Goal: Navigation & Orientation: Find specific page/section

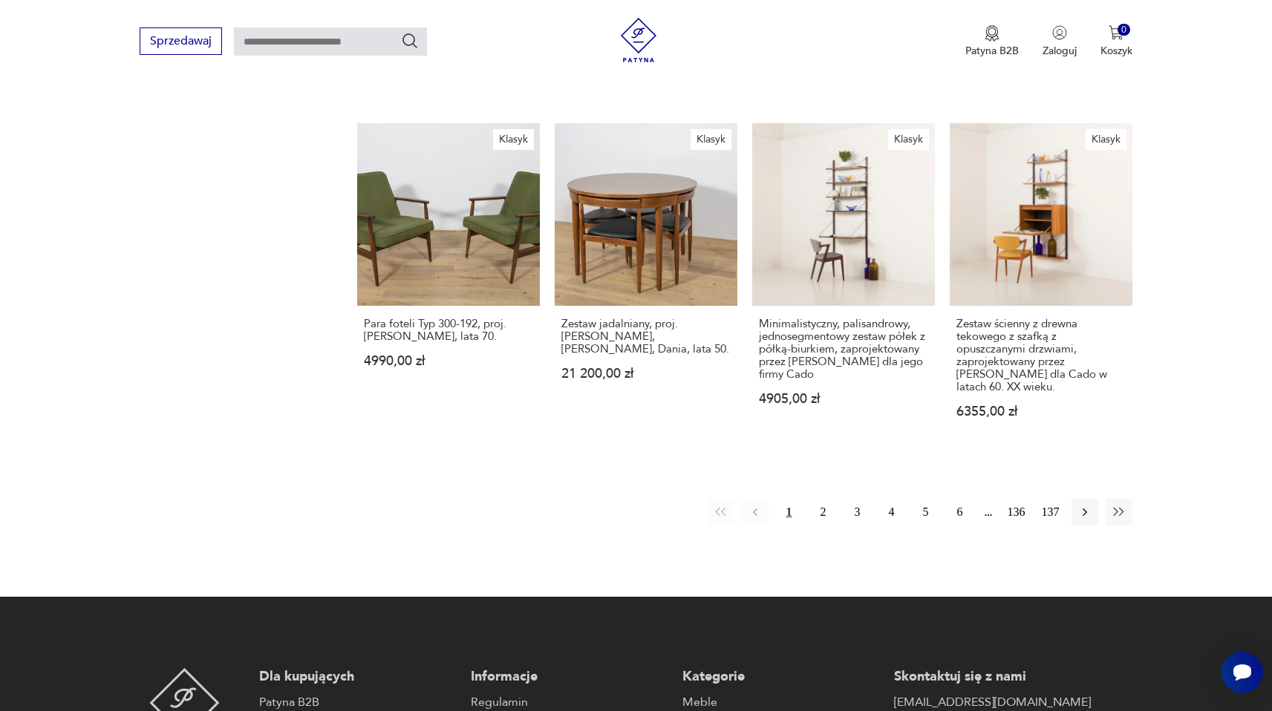
scroll to position [1254, 0]
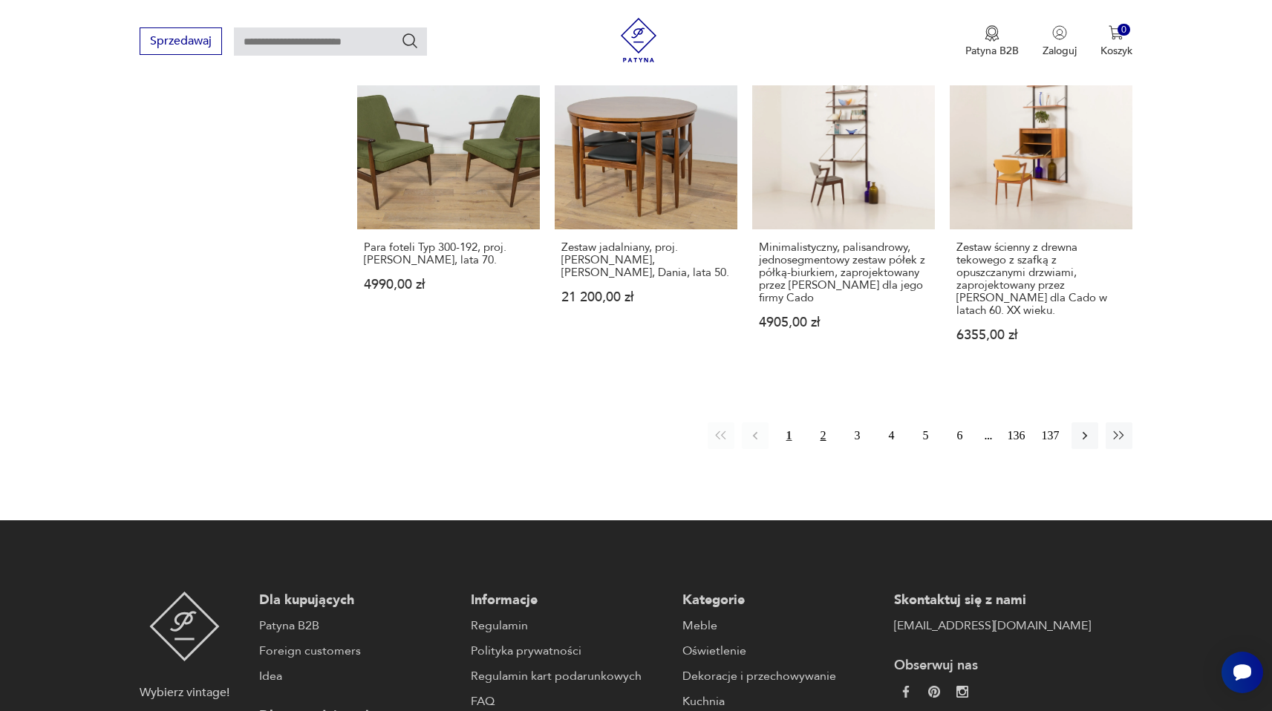
click at [824, 423] on button "2" at bounding box center [823, 436] width 27 height 27
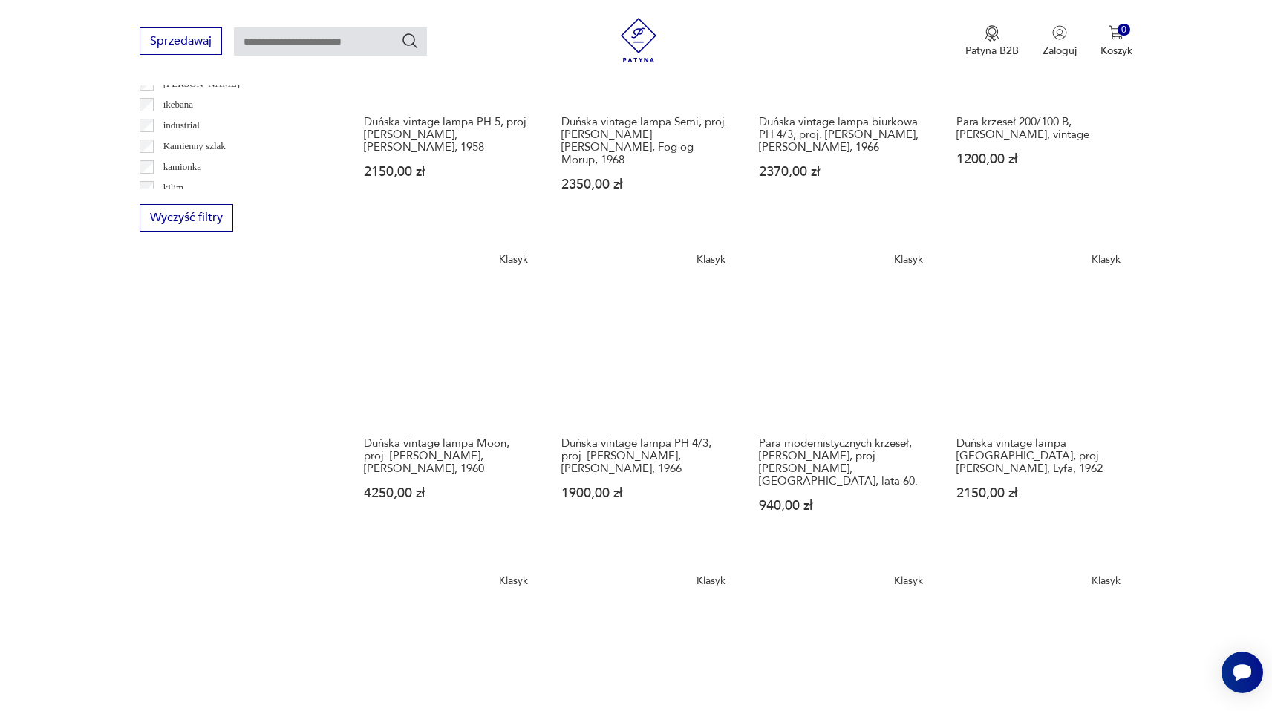
scroll to position [1093, 0]
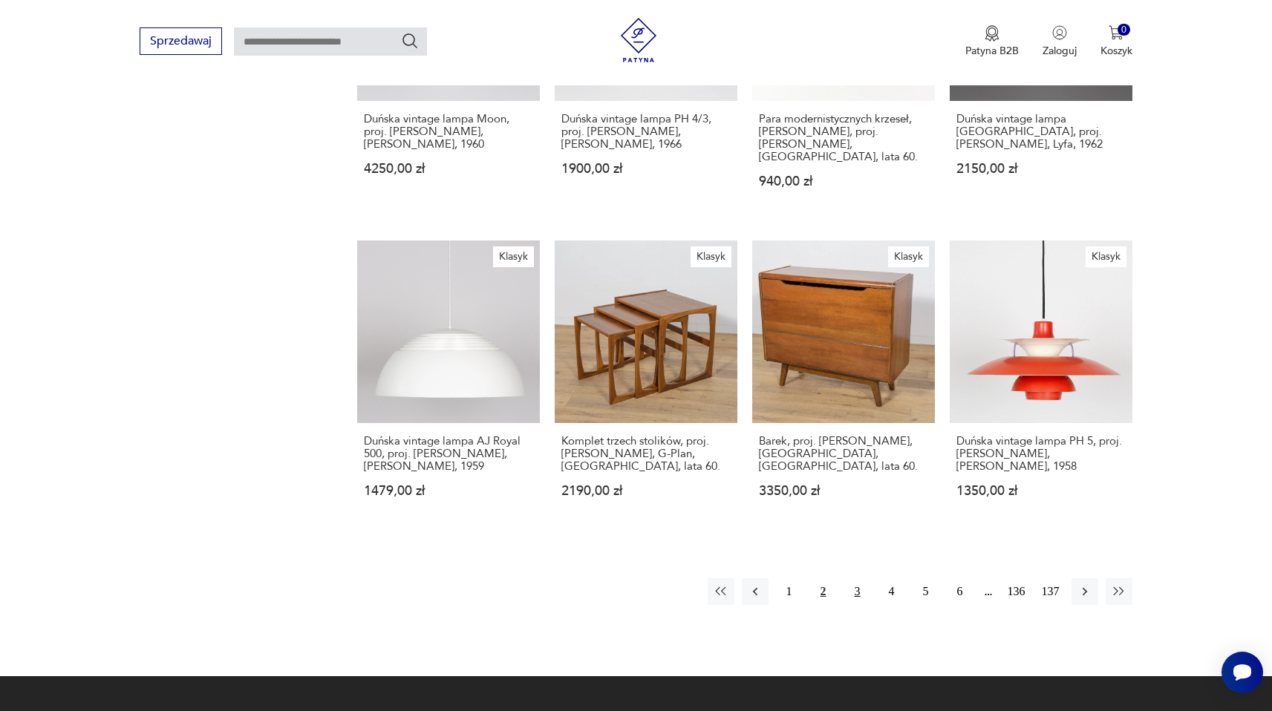
click at [856, 579] on button "3" at bounding box center [857, 592] width 27 height 27
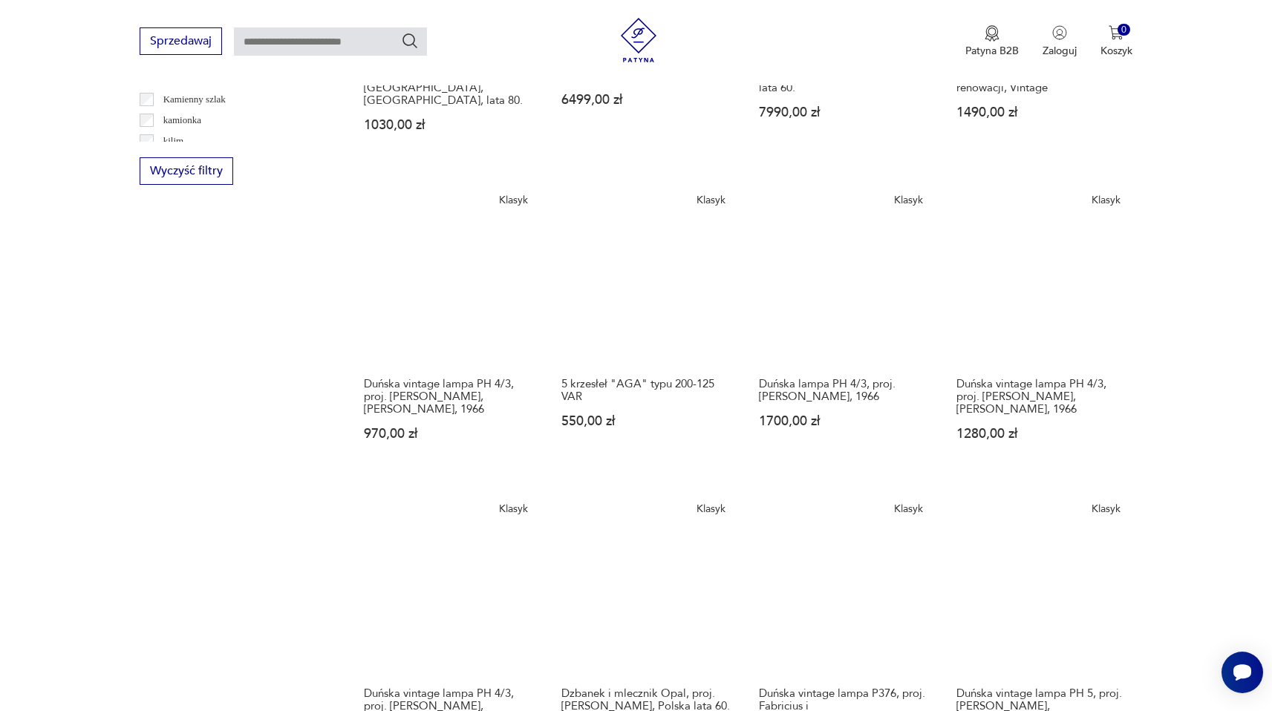
scroll to position [968, 0]
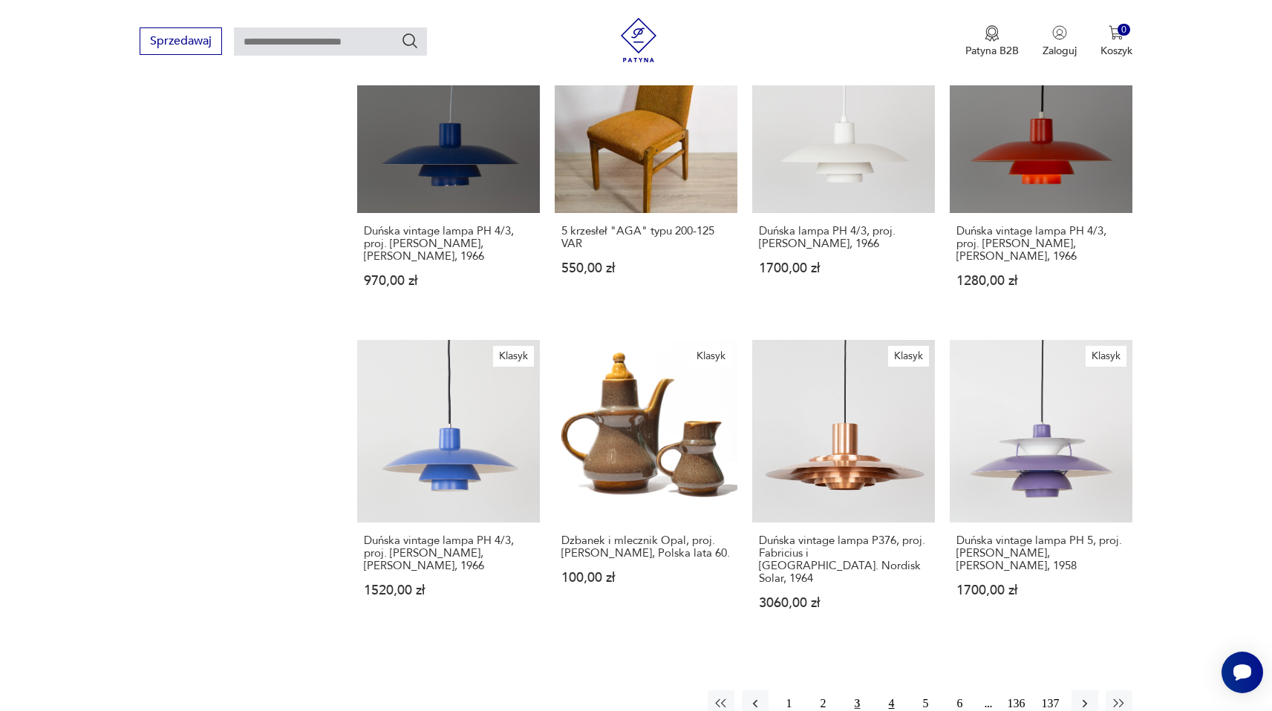
click at [889, 691] on button "4" at bounding box center [892, 704] width 27 height 27
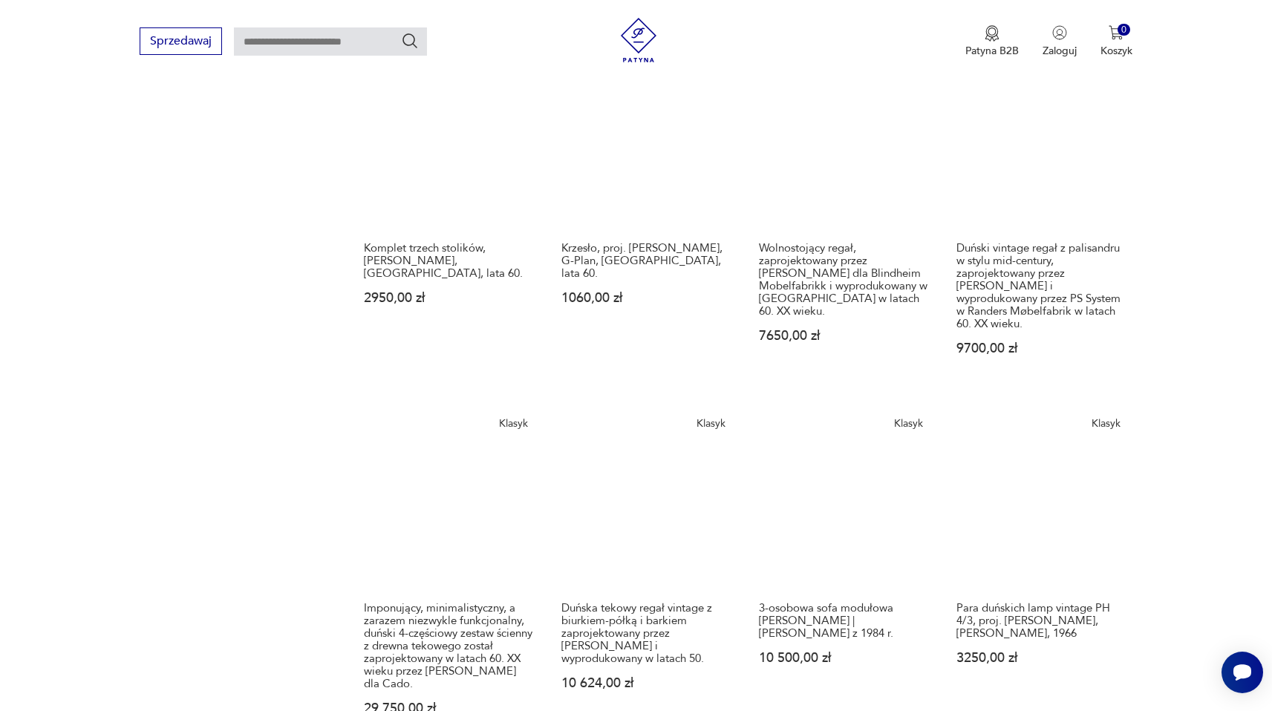
scroll to position [1298, 0]
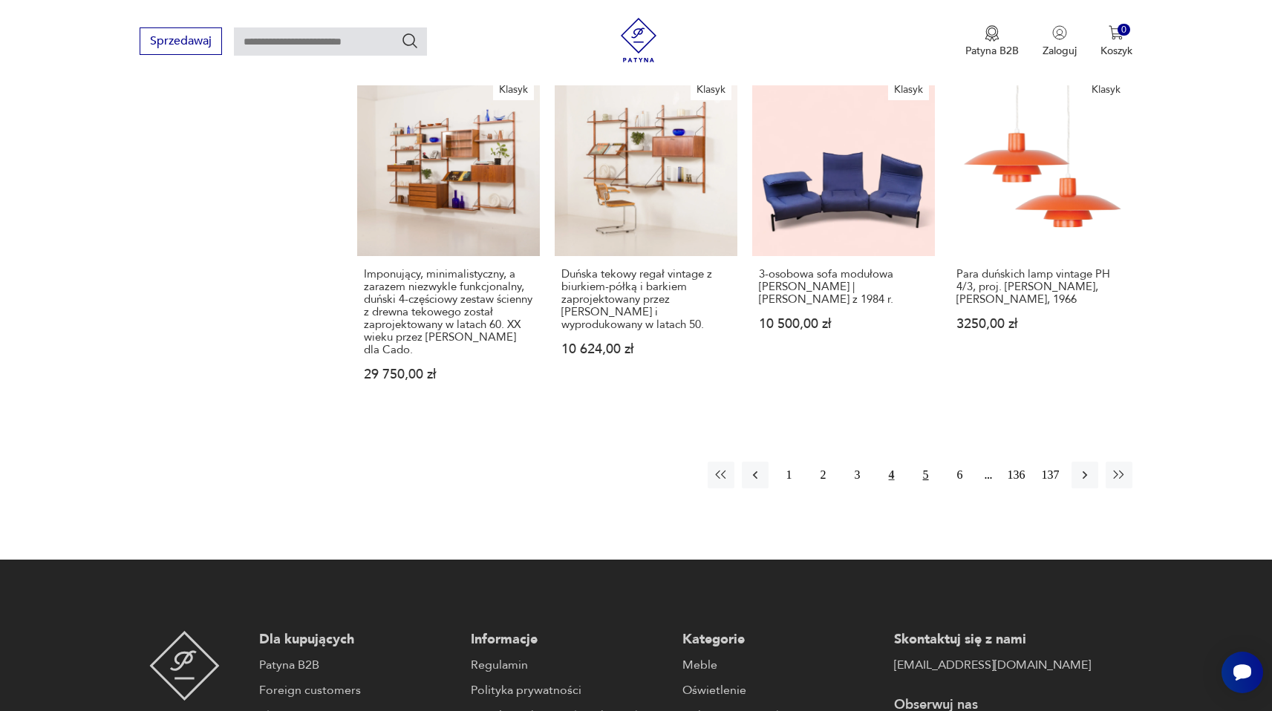
click at [923, 462] on button "5" at bounding box center [926, 475] width 27 height 27
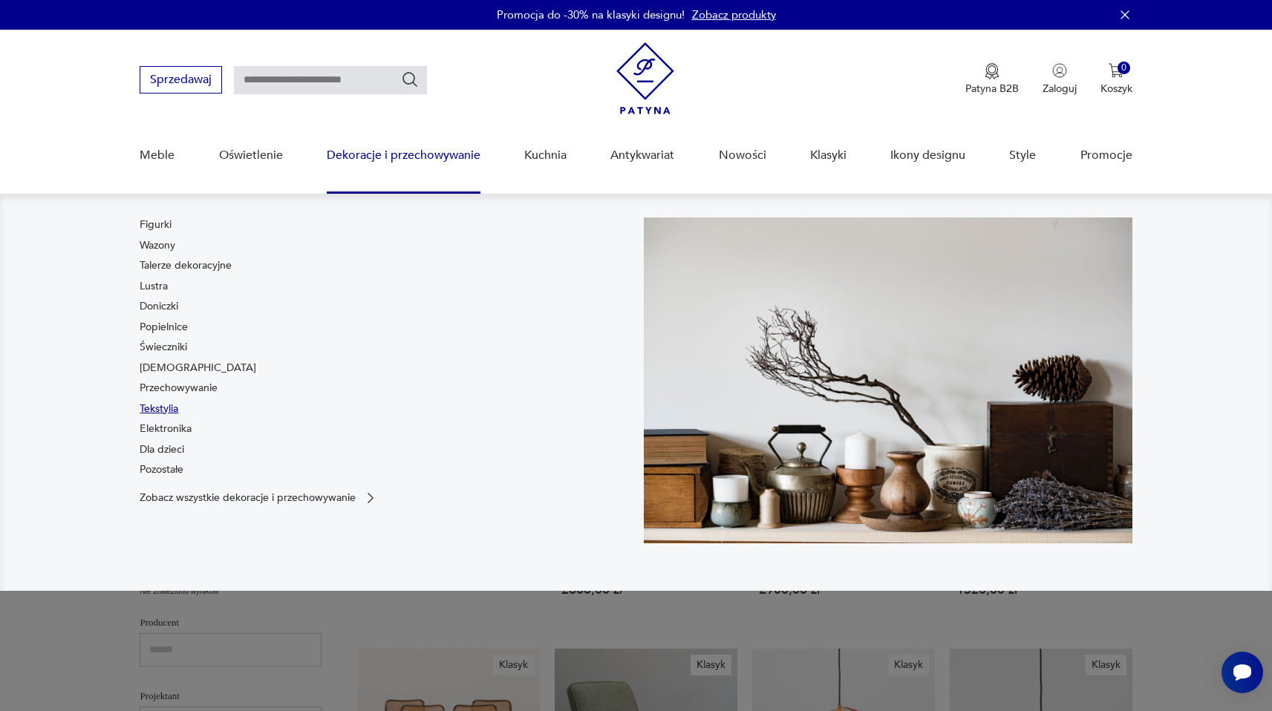
click at [170, 408] on link "Tekstylia" at bounding box center [159, 409] width 39 height 15
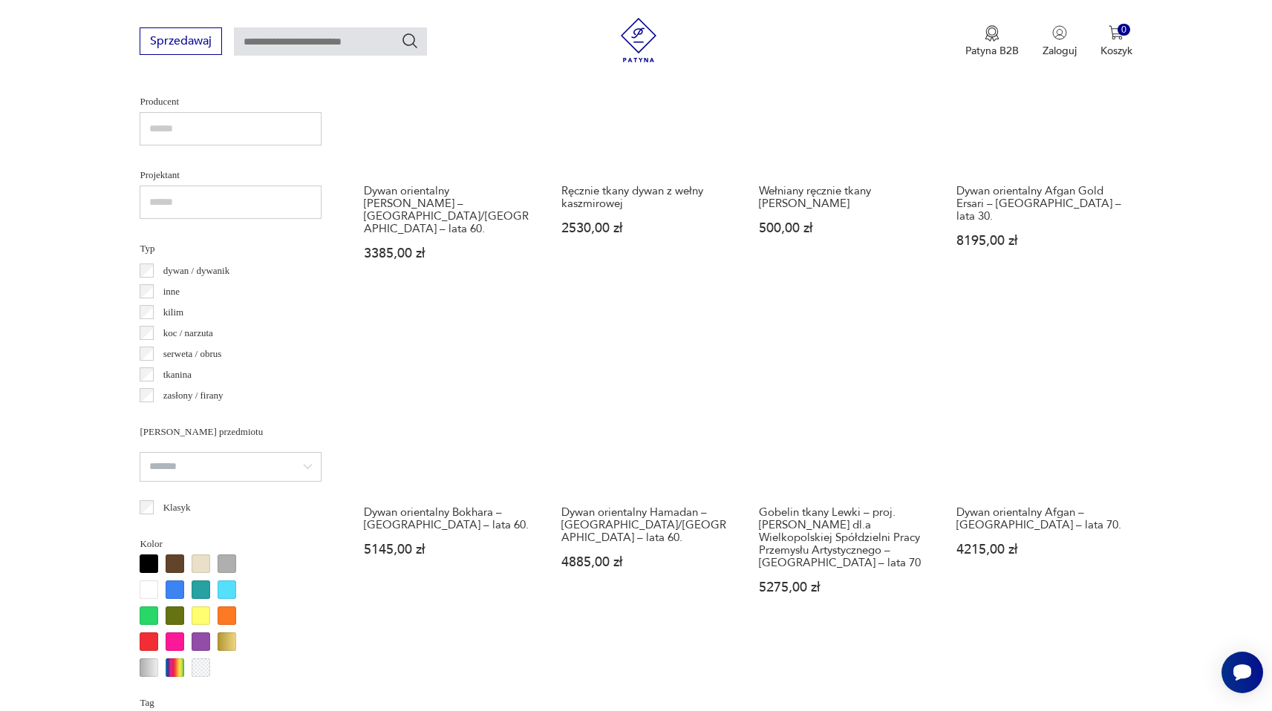
scroll to position [1323, 0]
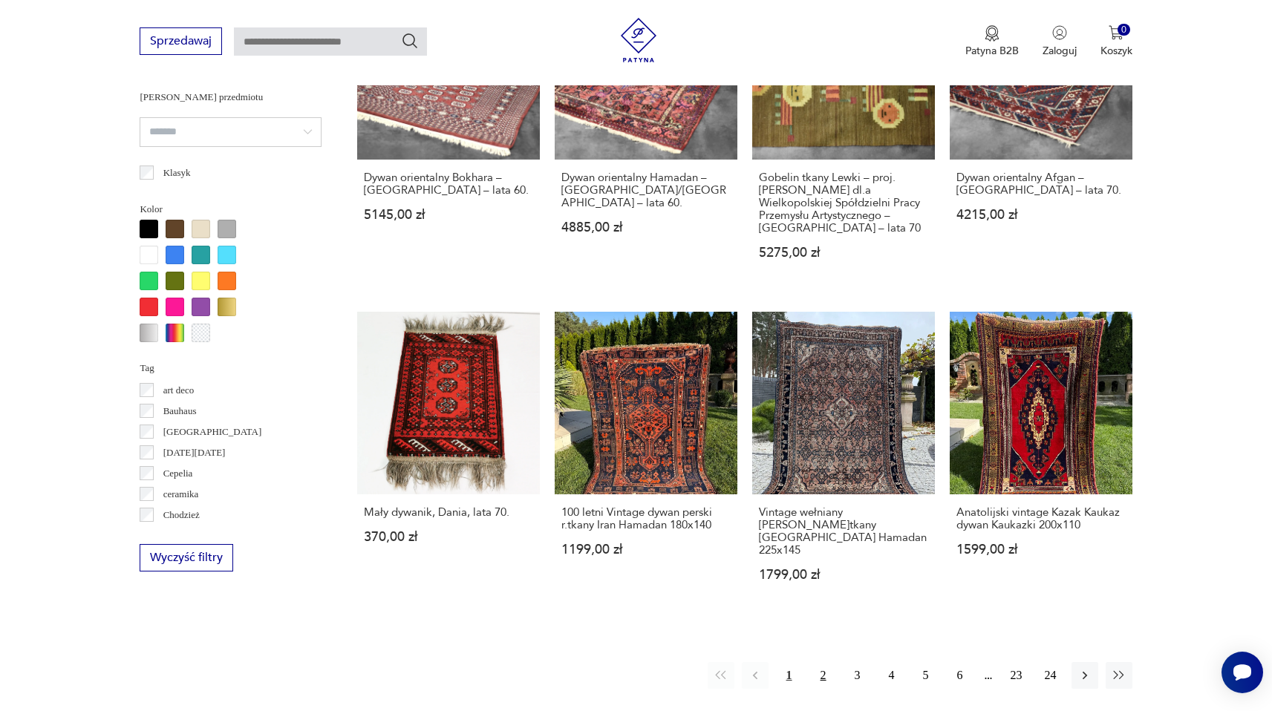
click at [822, 662] on button "2" at bounding box center [823, 675] width 27 height 27
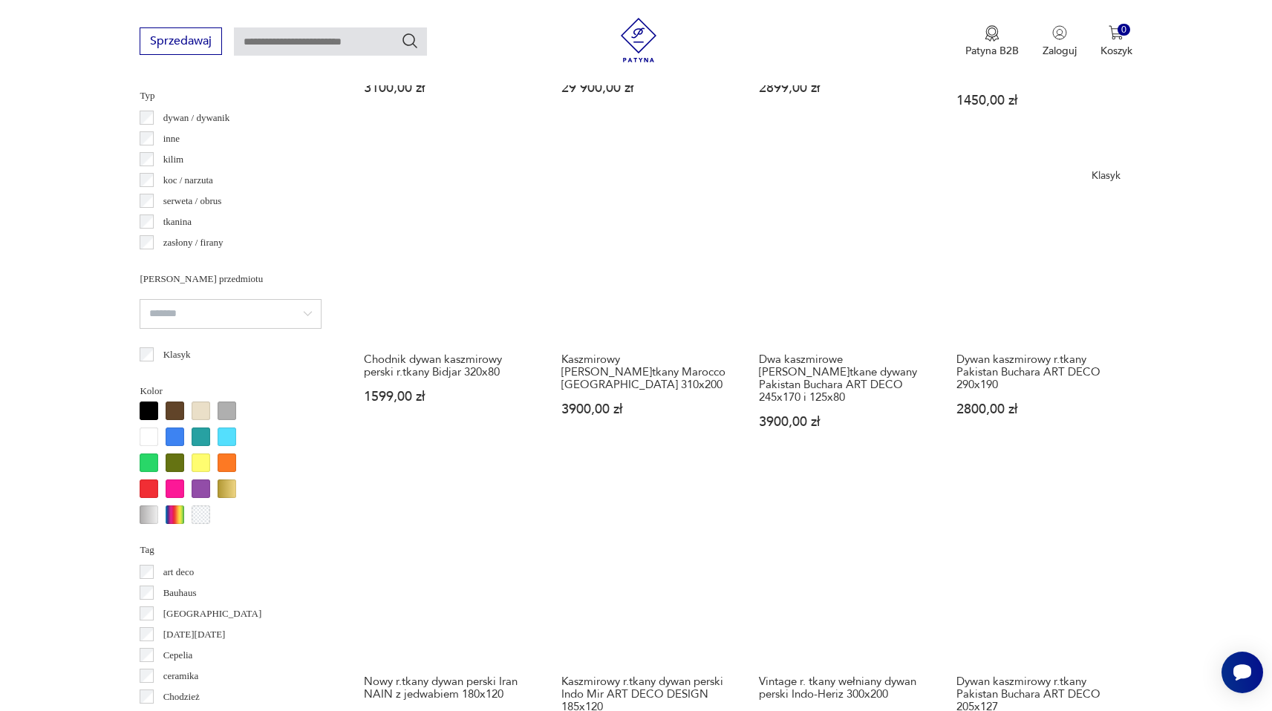
scroll to position [1551, 0]
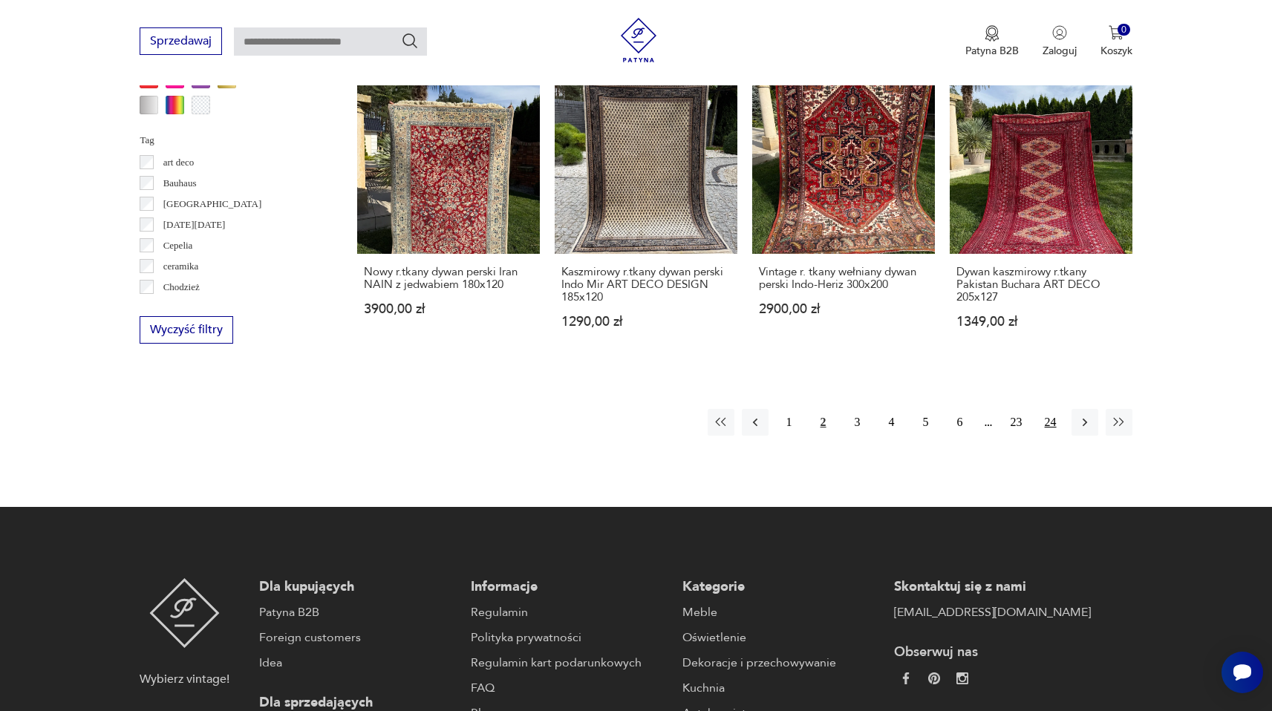
click at [1058, 409] on button "24" at bounding box center [1051, 422] width 27 height 27
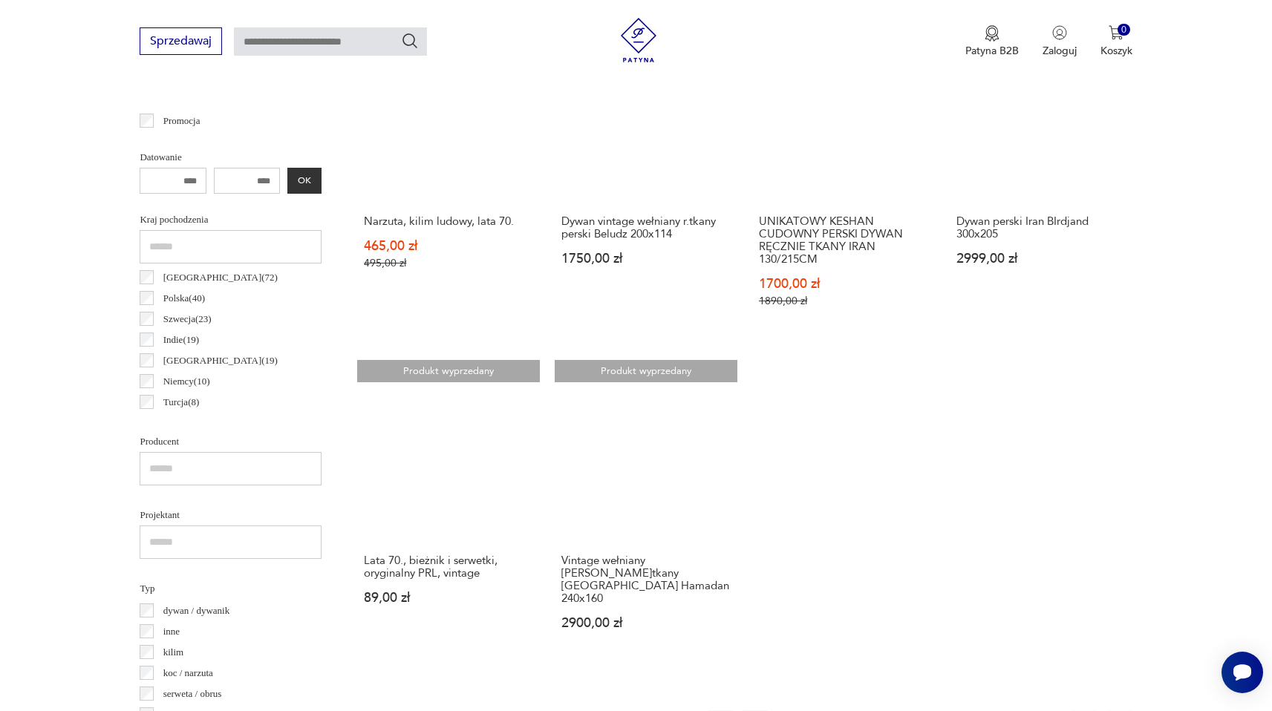
scroll to position [724, 0]
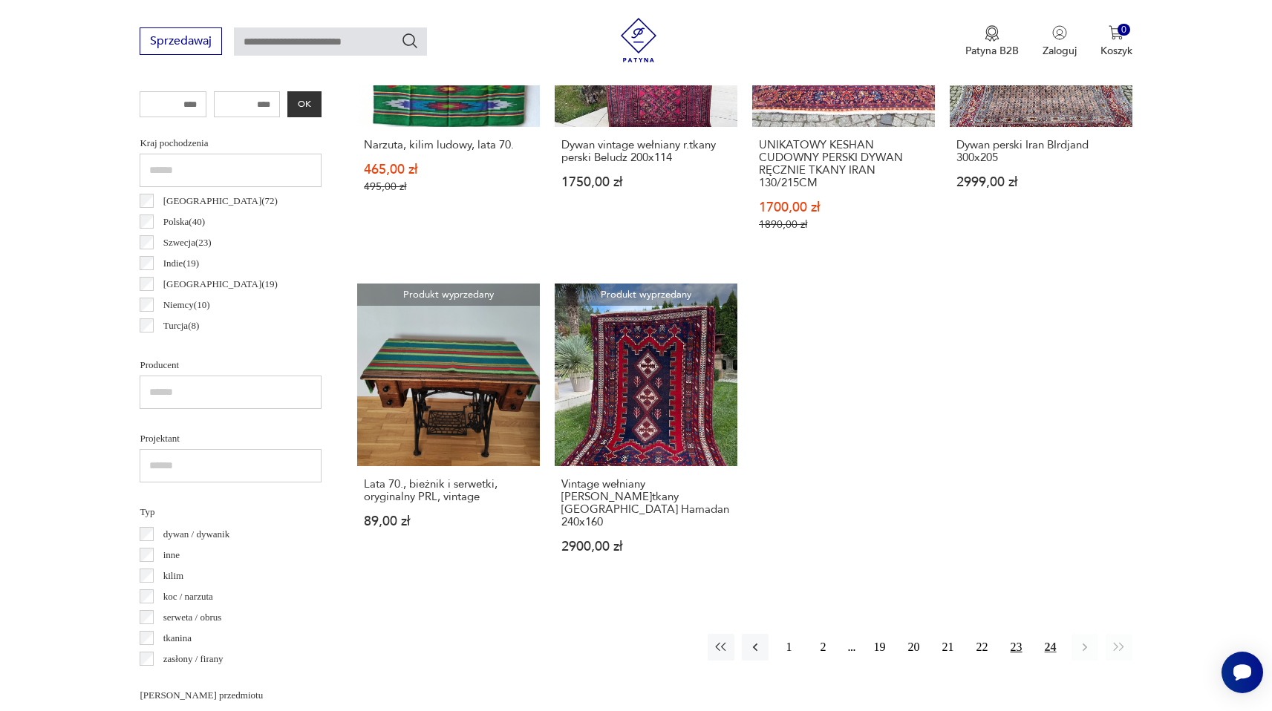
click at [1016, 634] on button "23" at bounding box center [1016, 647] width 27 height 27
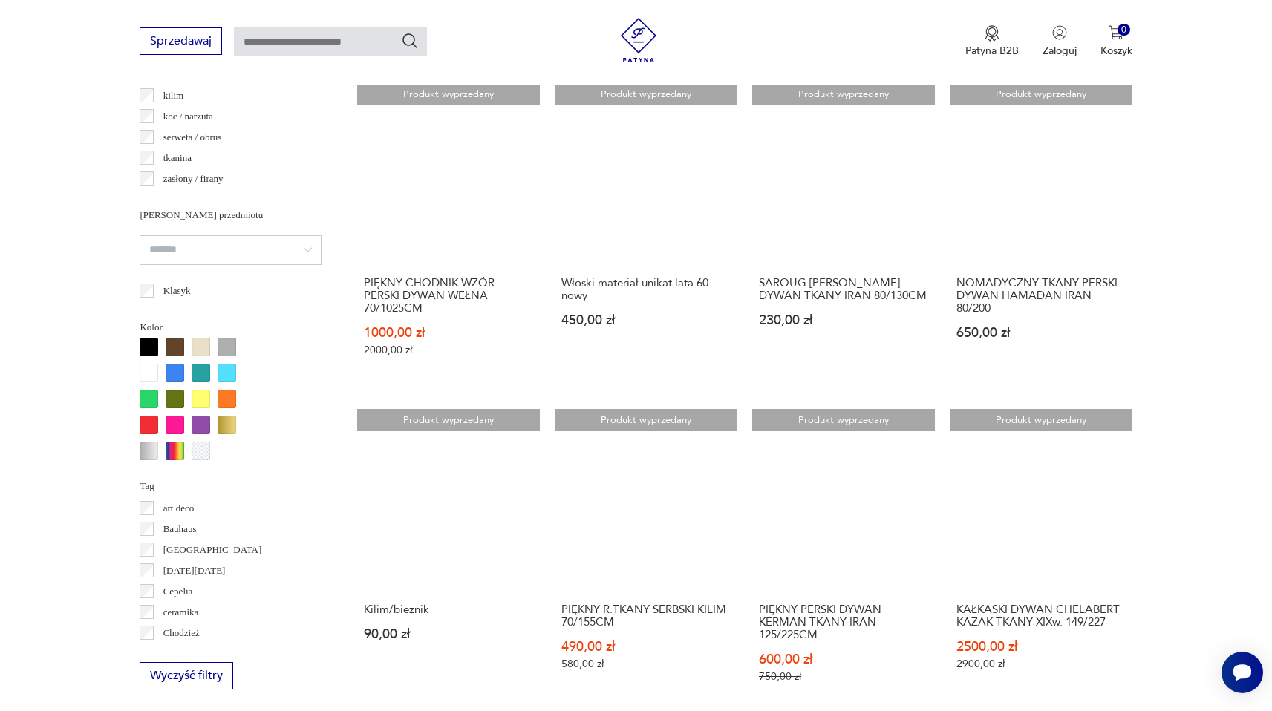
scroll to position [1281, 0]
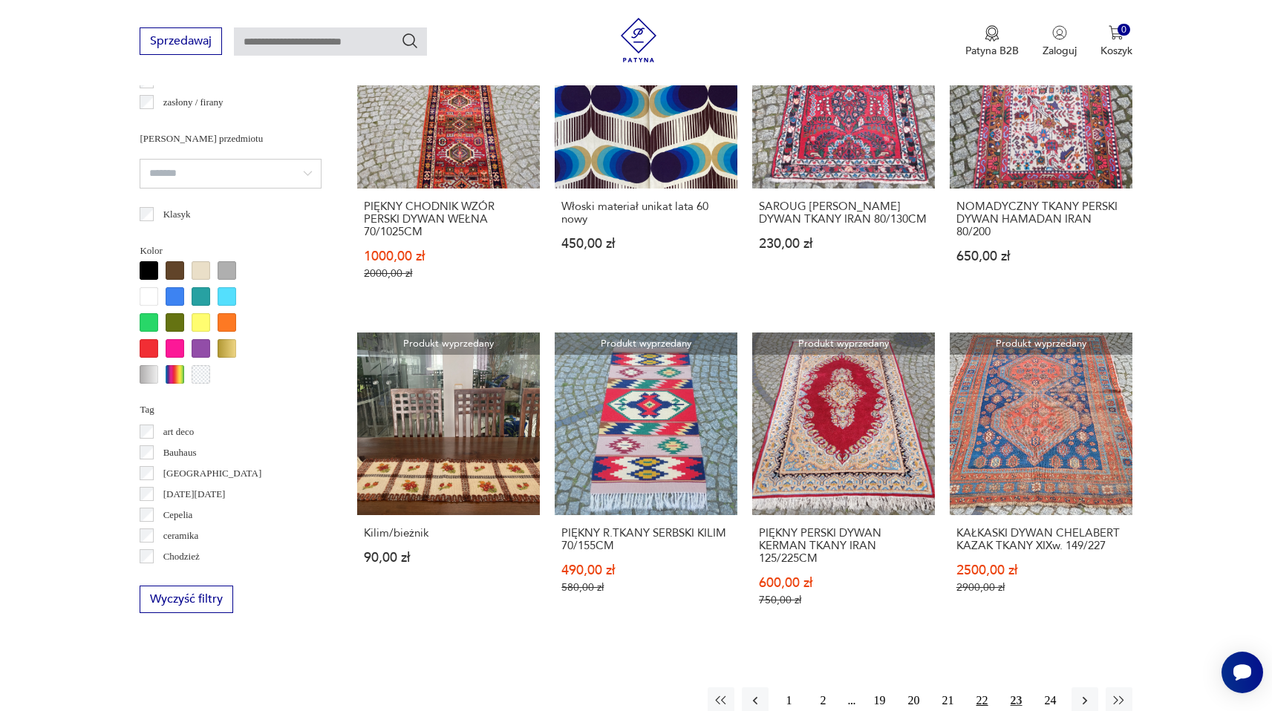
click at [984, 688] on button "22" at bounding box center [982, 701] width 27 height 27
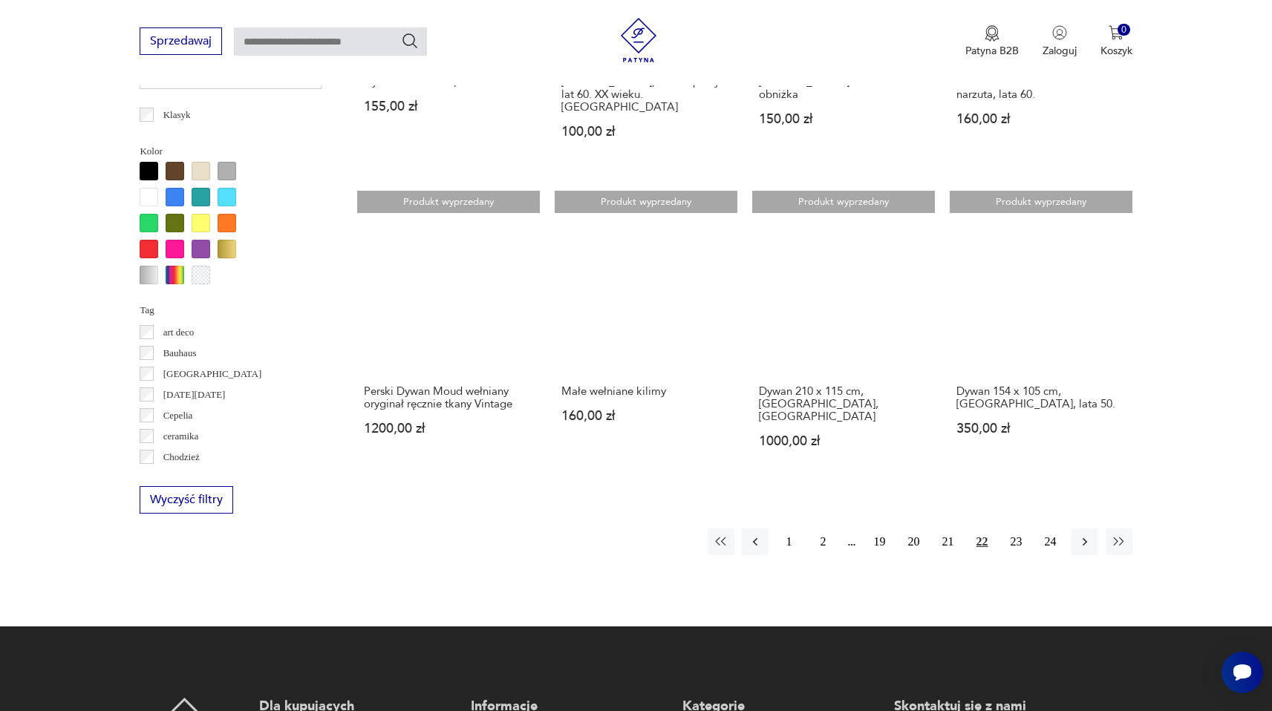
scroll to position [1457, 0]
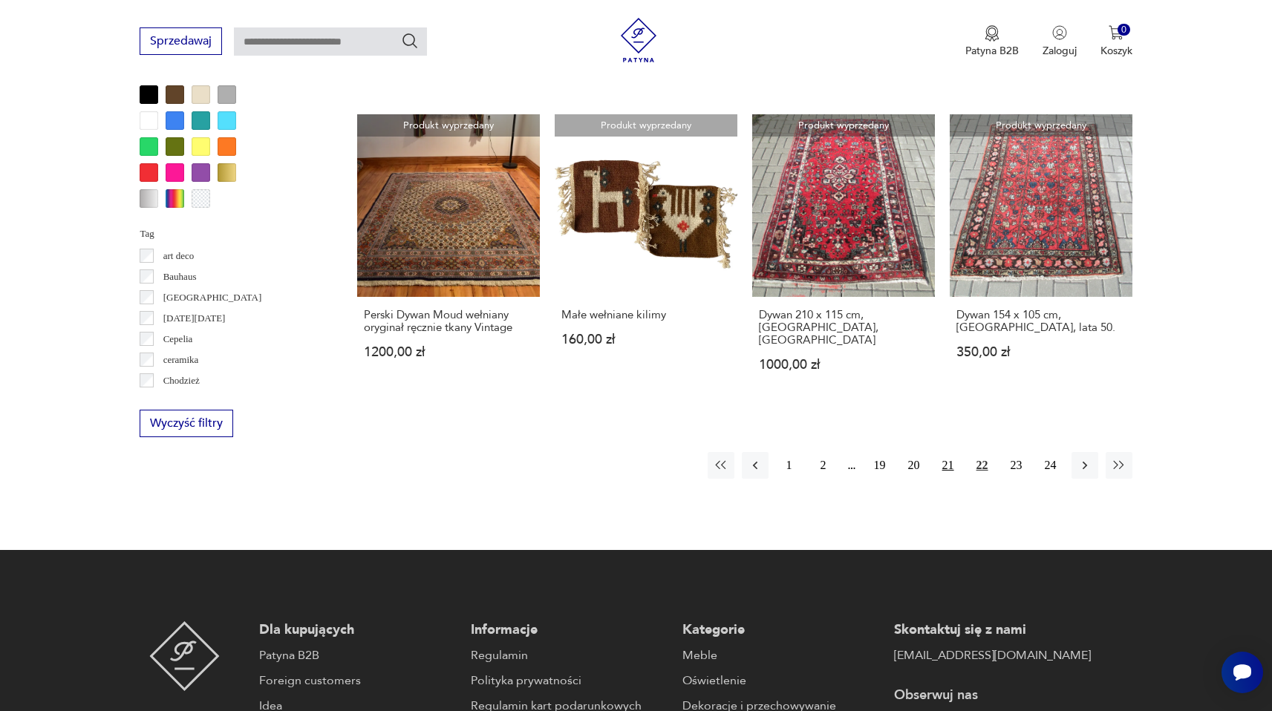
click at [947, 452] on button "21" at bounding box center [948, 465] width 27 height 27
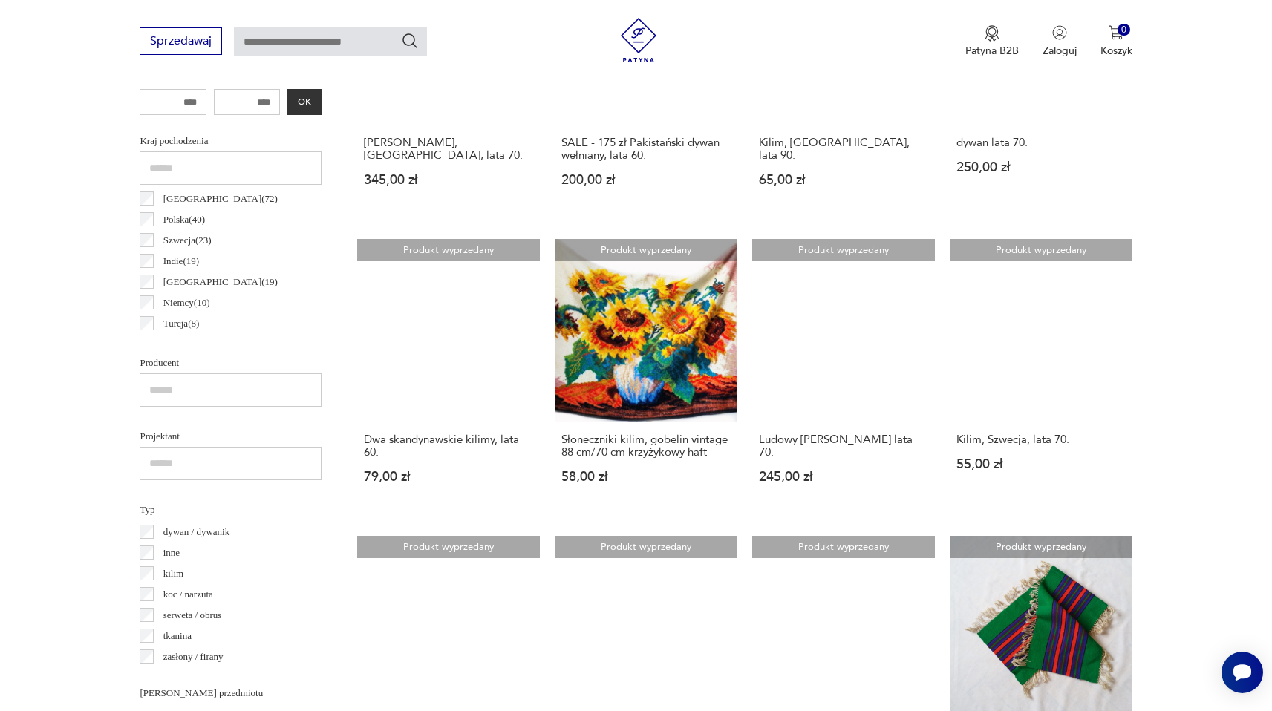
scroll to position [1250, 0]
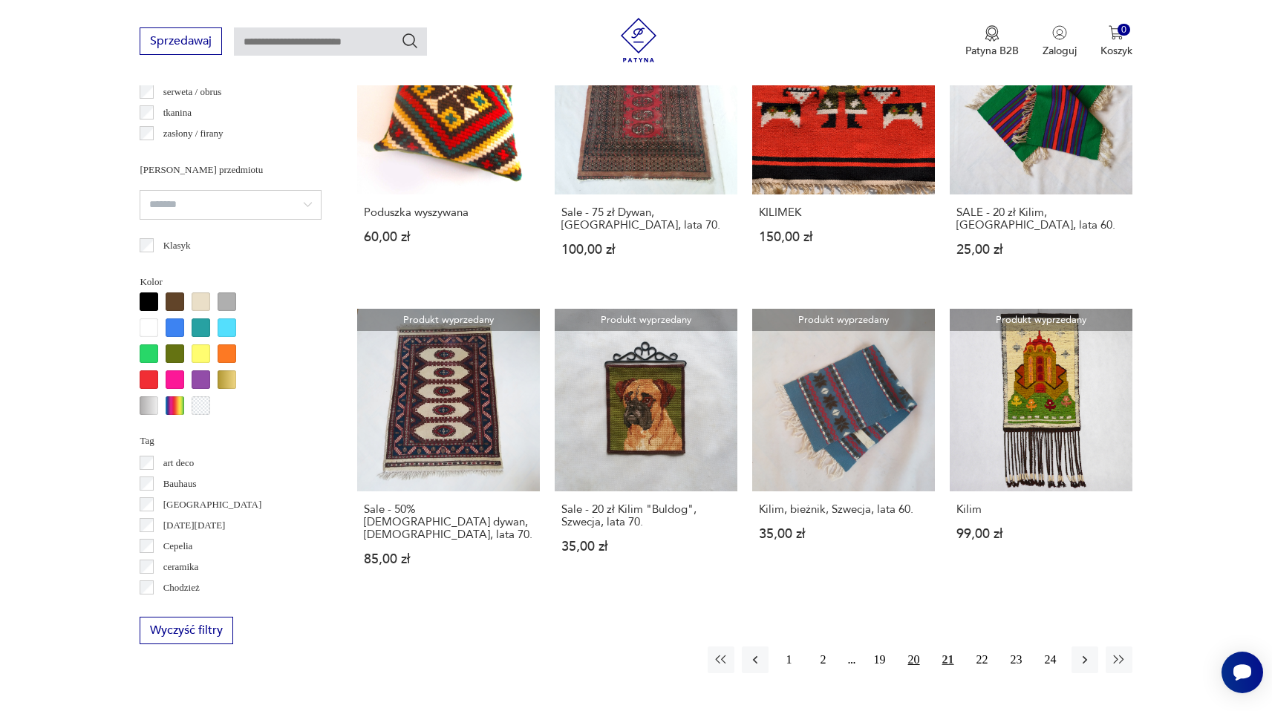
click at [921, 647] on button "20" at bounding box center [914, 660] width 27 height 27
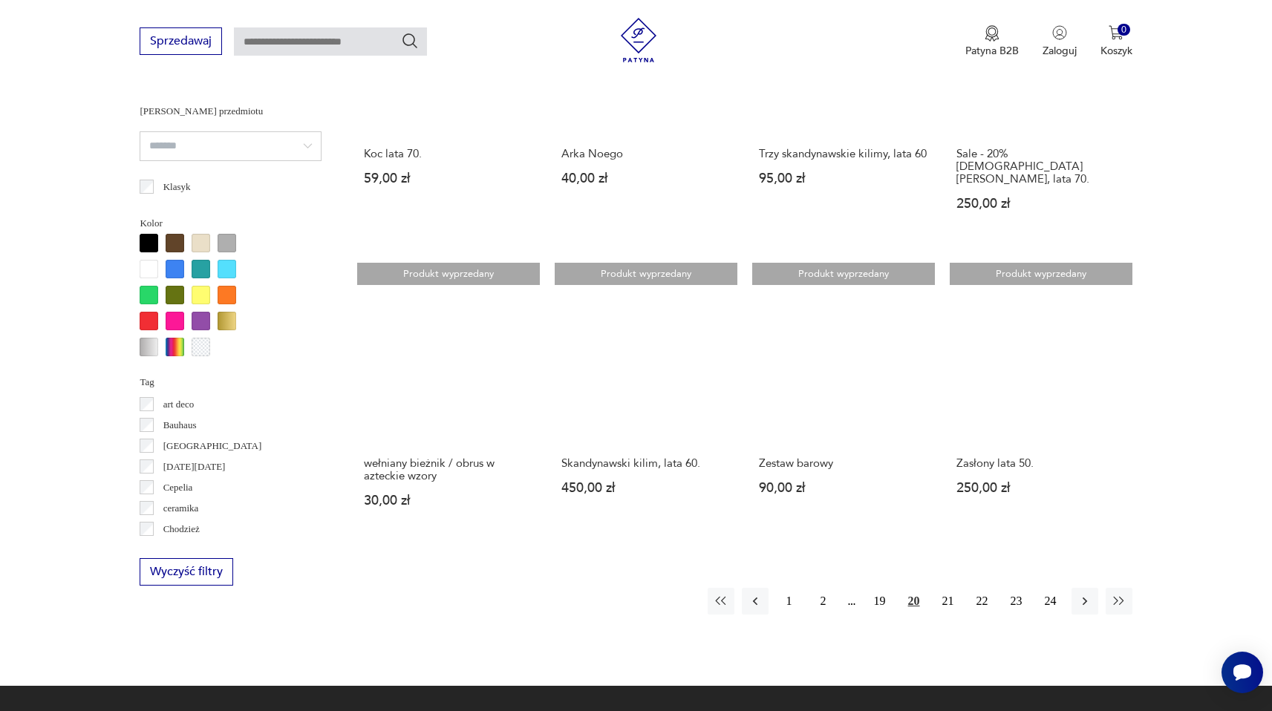
scroll to position [1385, 0]
